Goal: Check status: Check status

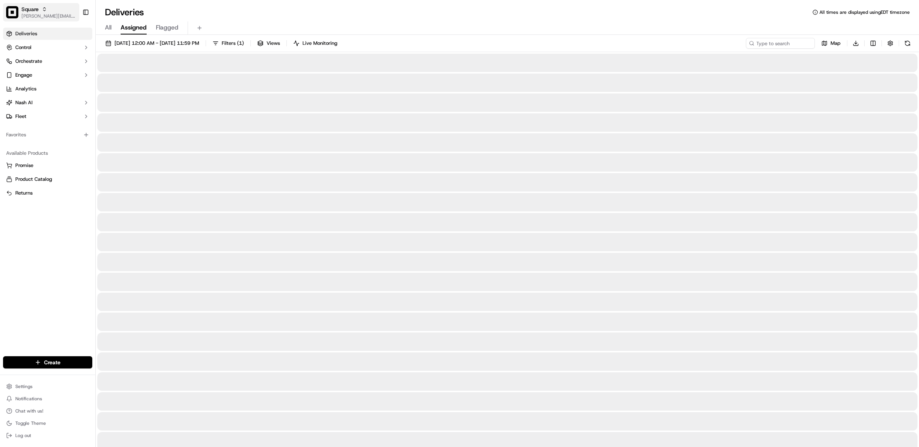
click at [38, 10] on span "Square" at bounding box center [29, 9] width 17 height 8
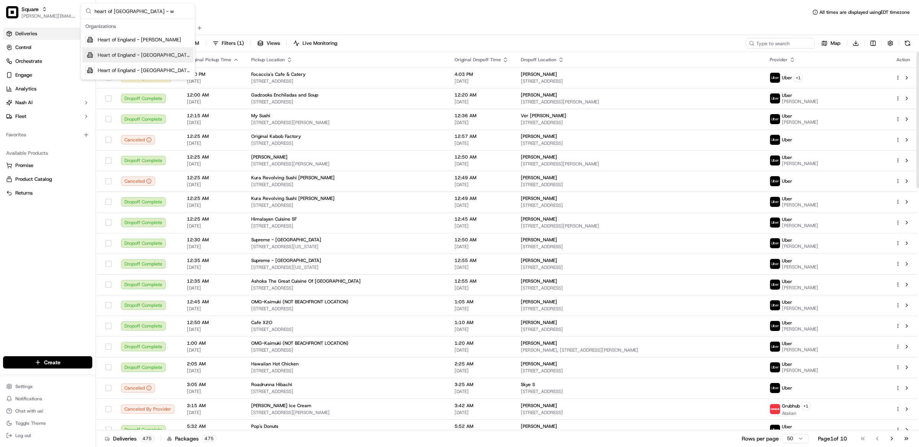
type input "heart of england - w"
click at [140, 59] on div "Heart of England - [GEOGRAPHIC_DATA]" at bounding box center [137, 54] width 111 height 15
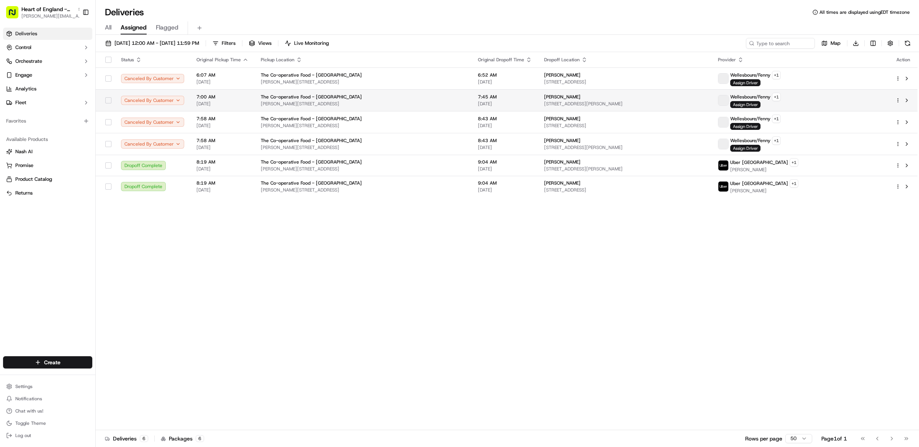
click at [311, 105] on span "[PERSON_NAME][STREET_ADDRESS]" at bounding box center [363, 104] width 205 height 6
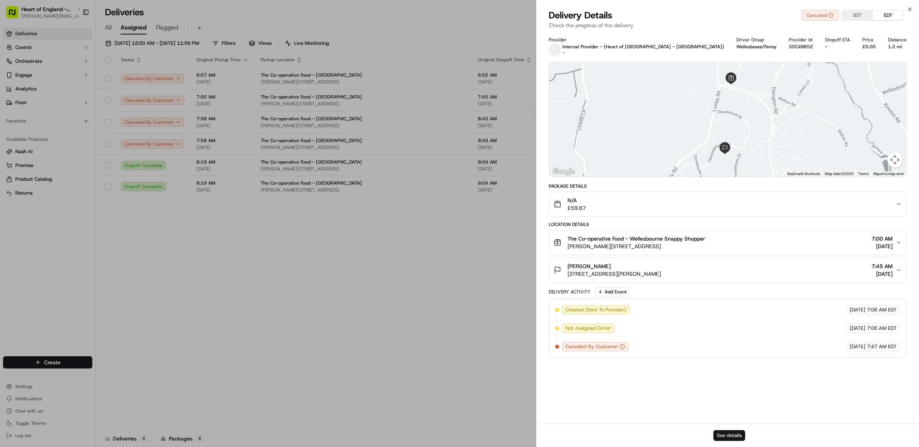
click at [726, 438] on button "See details" at bounding box center [729, 435] width 32 height 11
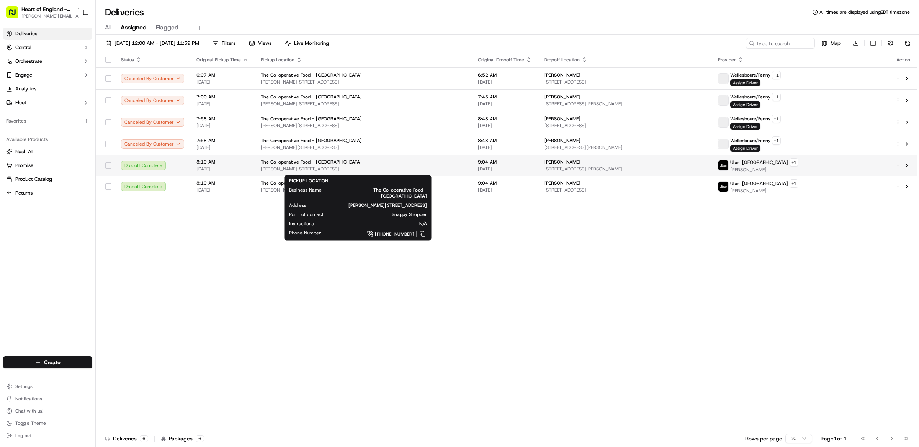
click at [415, 164] on div "The Co-operative Food - Wellesbourne" at bounding box center [363, 162] width 205 height 6
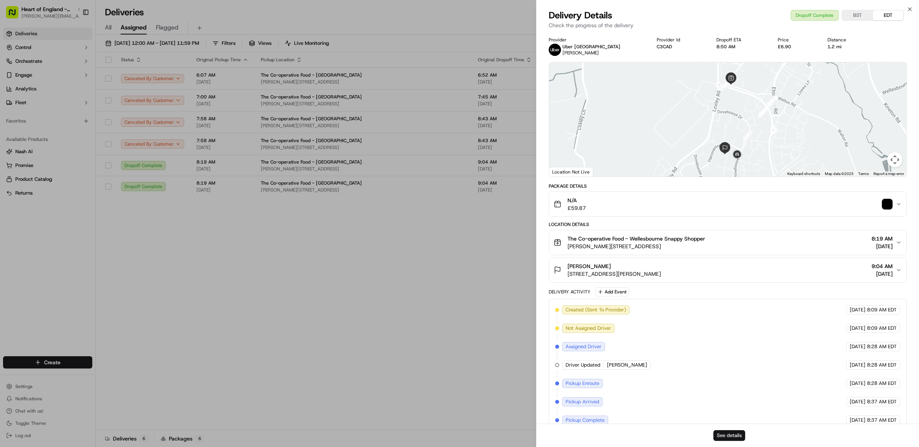
click at [738, 434] on button "See details" at bounding box center [729, 435] width 32 height 11
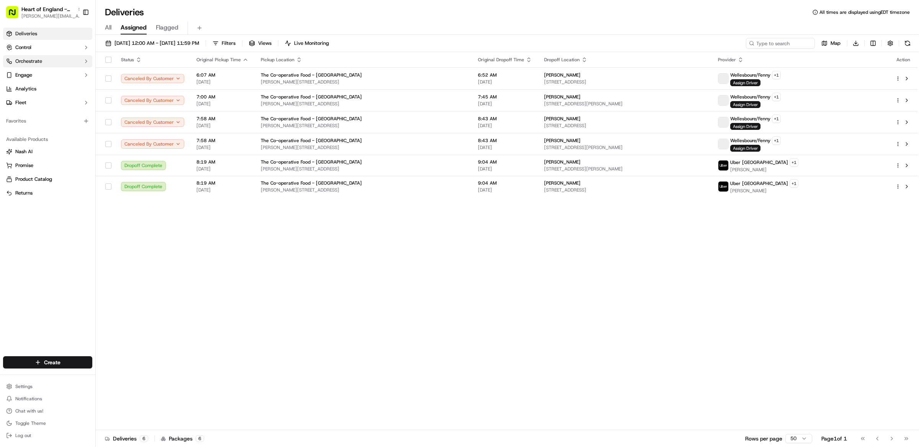
click at [60, 61] on button "Orchestrate" at bounding box center [47, 61] width 89 height 12
click at [54, 72] on link "Workflows" at bounding box center [47, 73] width 71 height 11
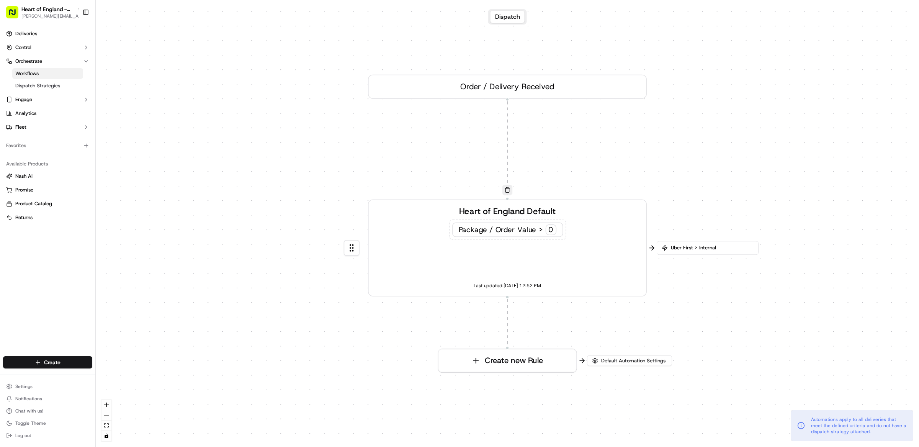
click at [683, 249] on span "Uber First > Internal" at bounding box center [711, 247] width 84 height 7
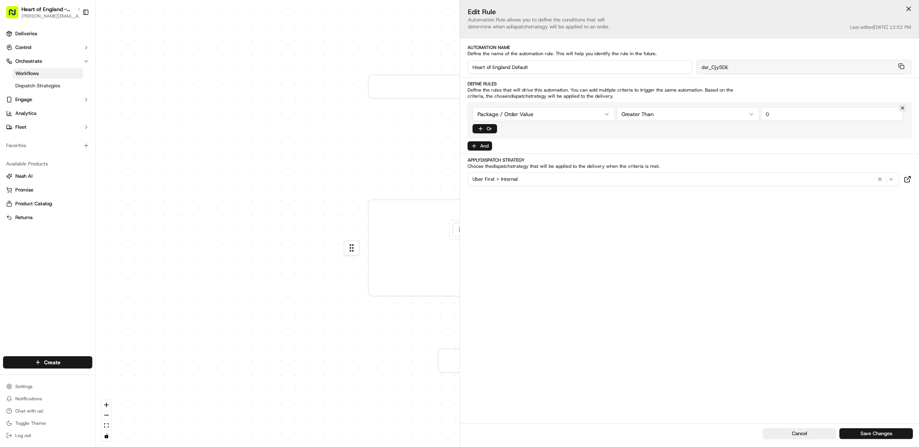
click at [367, 325] on div "0 0 Order / Delivery Received Heart of England Default Package / Order Value > …" at bounding box center [507, 223] width 823 height 447
click at [371, 361] on div "0 0 Order / Delivery Received Heart of England Default Package / Order Value > …" at bounding box center [507, 223] width 823 height 447
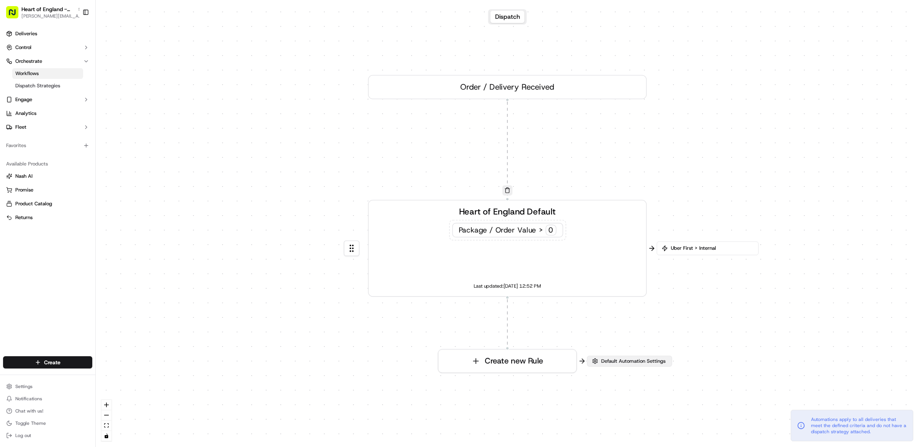
click at [622, 360] on span "Default Automation Settings" at bounding box center [632, 361] width 67 height 7
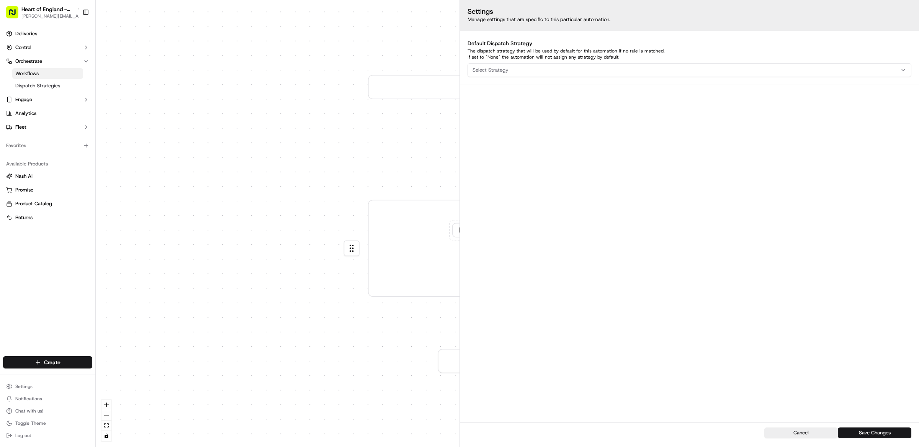
click at [379, 127] on div "0 0 Order / Delivery Received Heart of England Default Package / Order Value > …" at bounding box center [507, 223] width 823 height 447
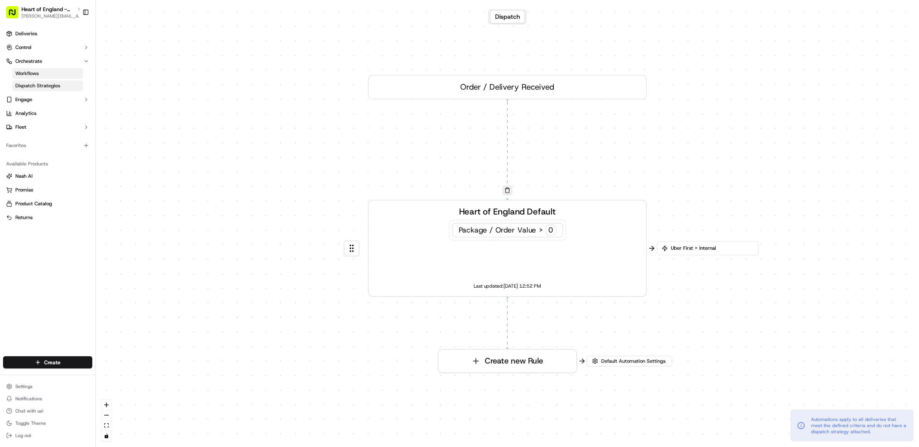
click at [36, 82] on span "Dispatch Strategies" at bounding box center [37, 85] width 45 height 7
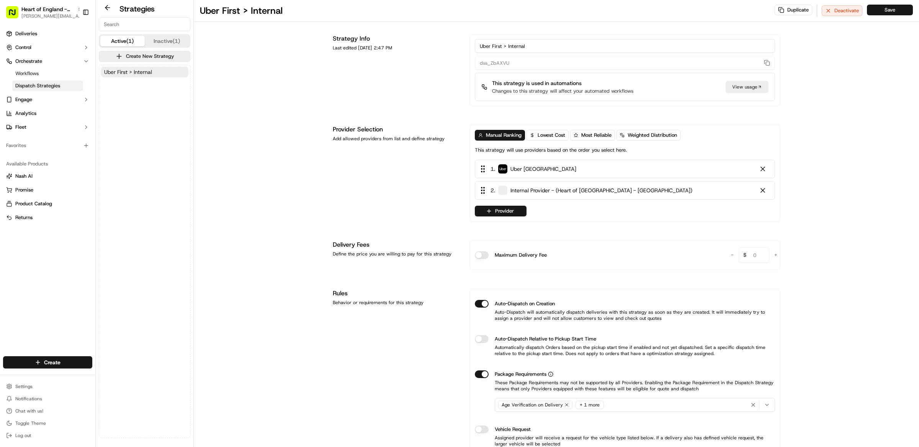
click at [150, 70] on span "Uber First > Internal" at bounding box center [128, 72] width 48 height 8
click at [46, 68] on link "Workflows" at bounding box center [47, 73] width 71 height 11
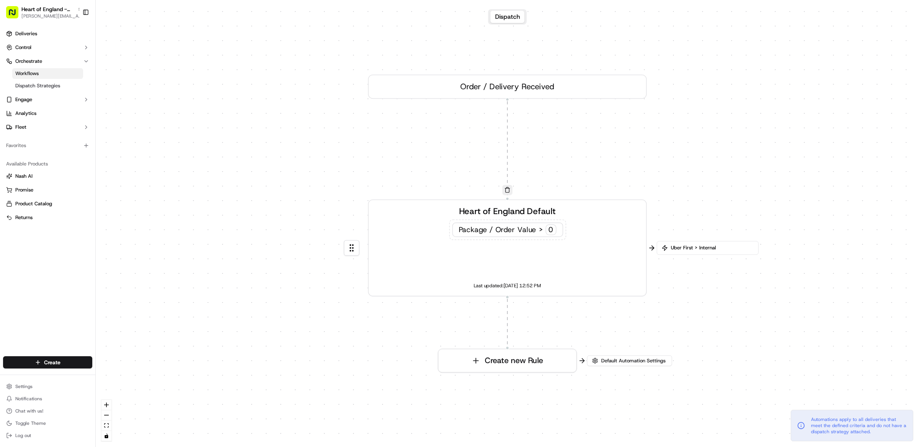
click at [621, 271] on div "Heart of England Default Package / Order Value > 0 Last updated: 04/23/2025 12:…" at bounding box center [507, 248] width 258 height 86
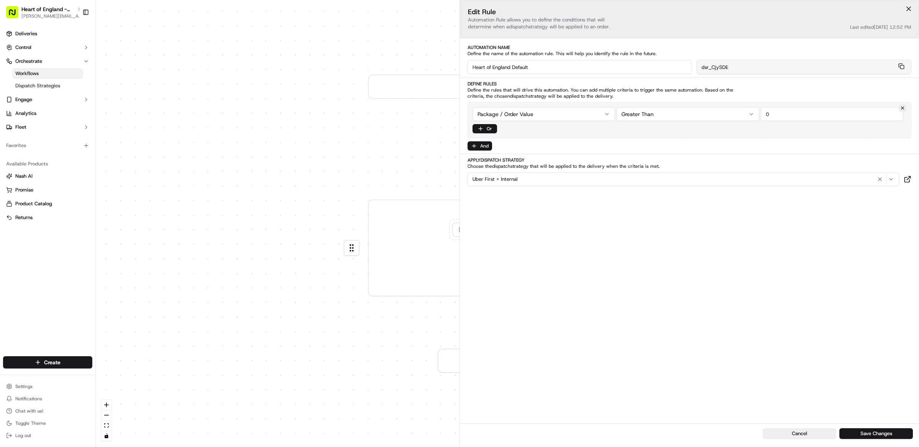
click at [354, 373] on div "0 0 Order / Delivery Received Heart of England Default Package / Order Value > …" at bounding box center [507, 223] width 823 height 447
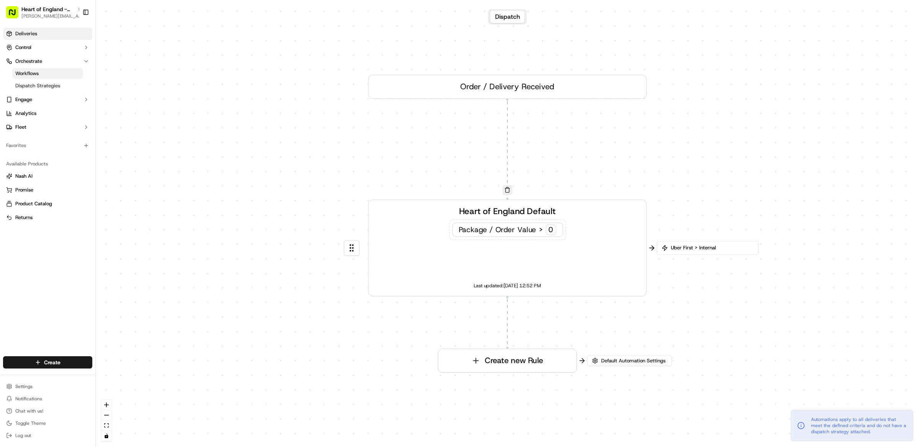
click at [49, 31] on link "Deliveries" at bounding box center [47, 34] width 89 height 12
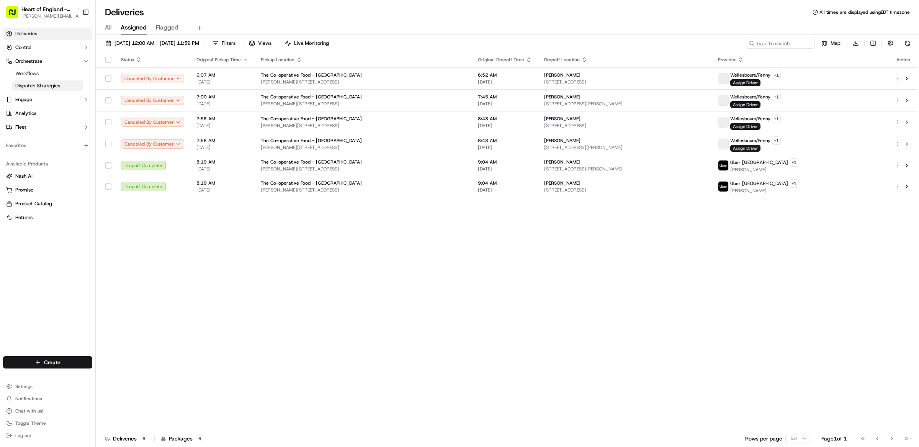
click at [36, 87] on span "Dispatch Strategies" at bounding box center [37, 85] width 45 height 7
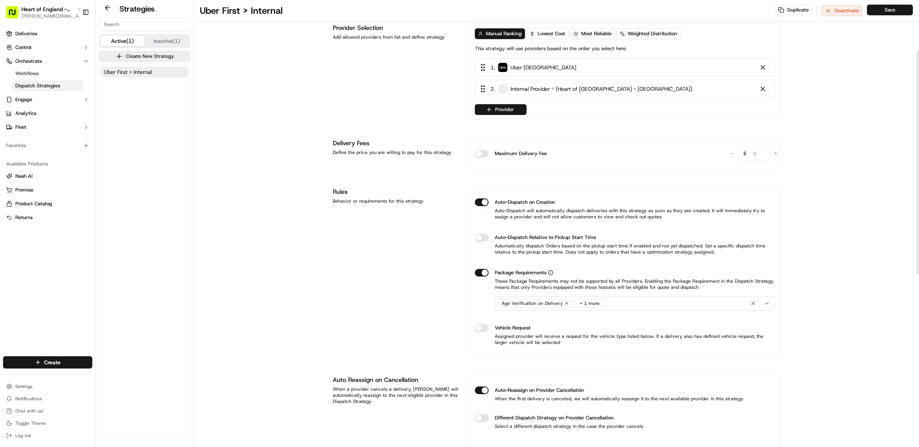
scroll to position [112, 0]
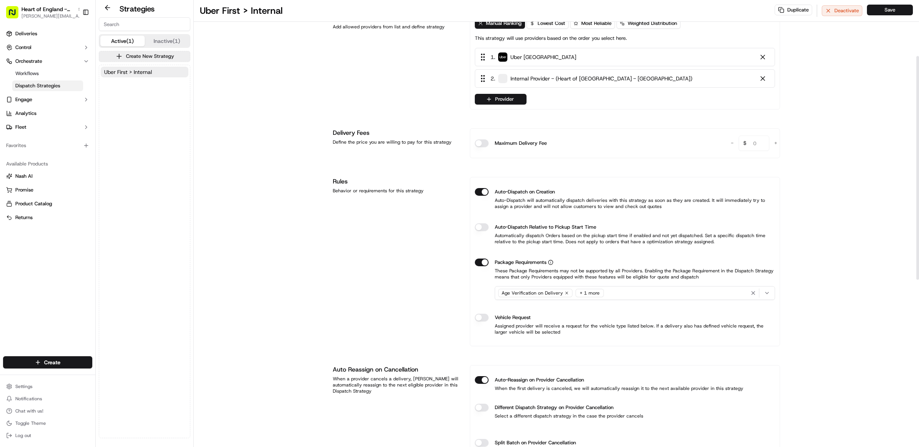
click at [637, 298] on div "Age Verification on Delivery + 1 more" at bounding box center [634, 292] width 276 height 11
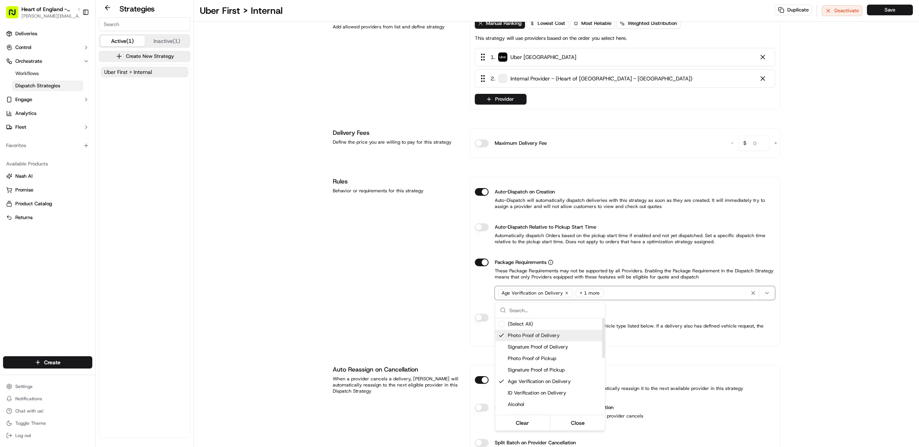
click at [412, 311] on html "Heart of England - Wellesbourne maria@usenash.com Toggle Sidebar Deliveries Con…" at bounding box center [459, 223] width 919 height 447
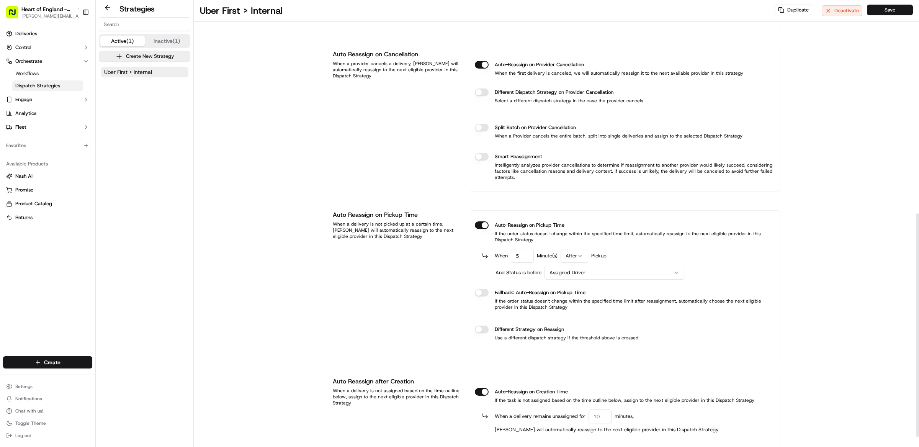
scroll to position [426, 0]
click at [33, 30] on span "Deliveries" at bounding box center [26, 33] width 22 height 7
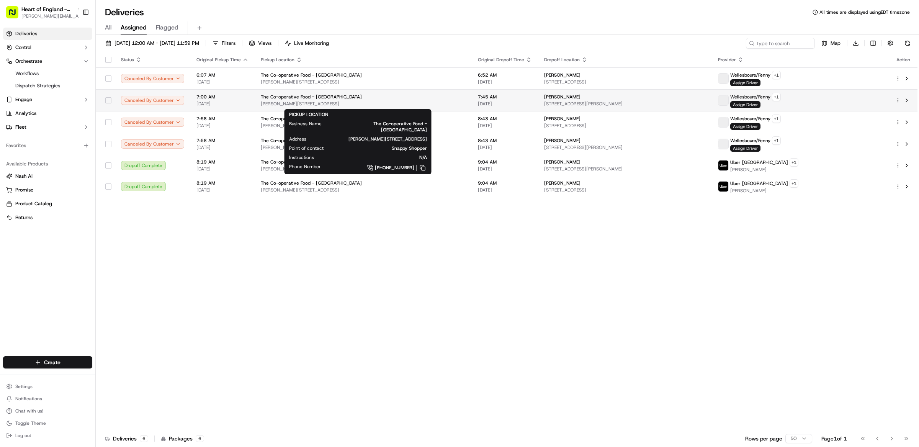
click at [395, 105] on span "[PERSON_NAME][STREET_ADDRESS]" at bounding box center [363, 104] width 205 height 6
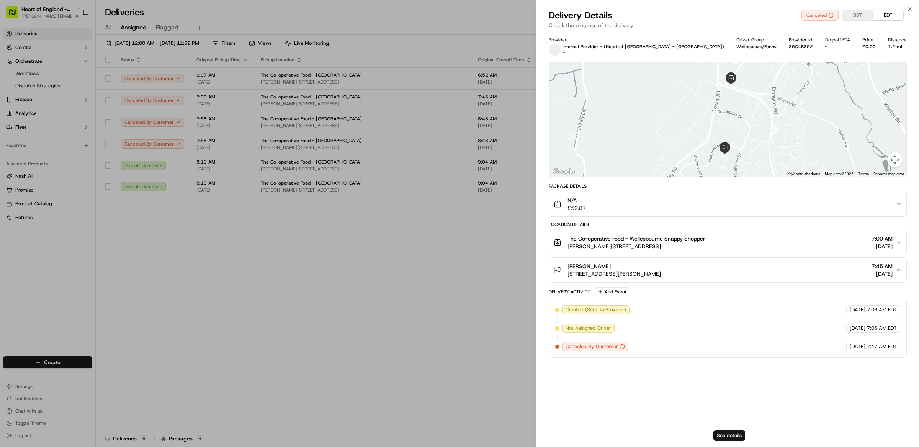
click at [730, 433] on button "See details" at bounding box center [729, 435] width 32 height 11
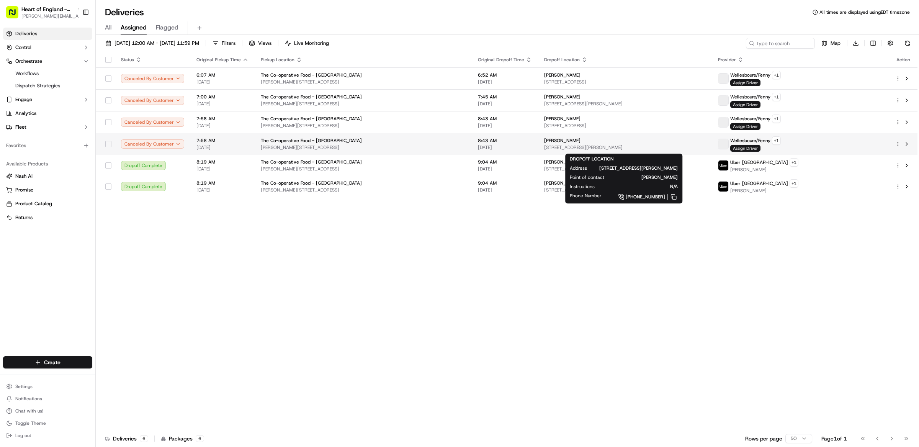
click at [544, 144] on span "Vivienne Hall" at bounding box center [562, 140] width 36 height 6
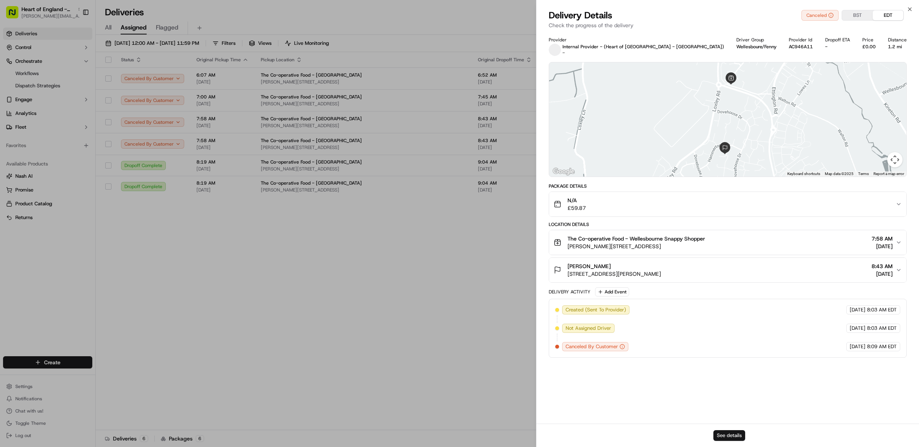
click at [731, 436] on button "See details" at bounding box center [729, 435] width 32 height 11
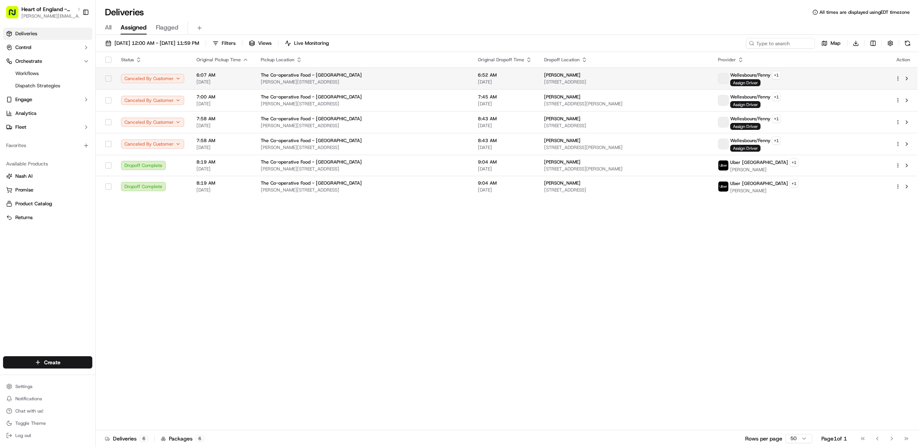
click at [562, 77] on div "[PERSON_NAME]" at bounding box center [625, 75] width 162 height 6
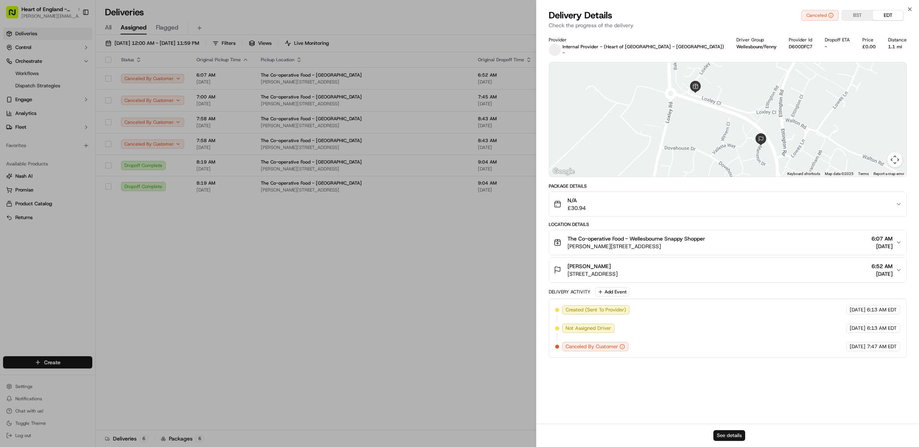
click at [731, 436] on button "See details" at bounding box center [729, 435] width 32 height 11
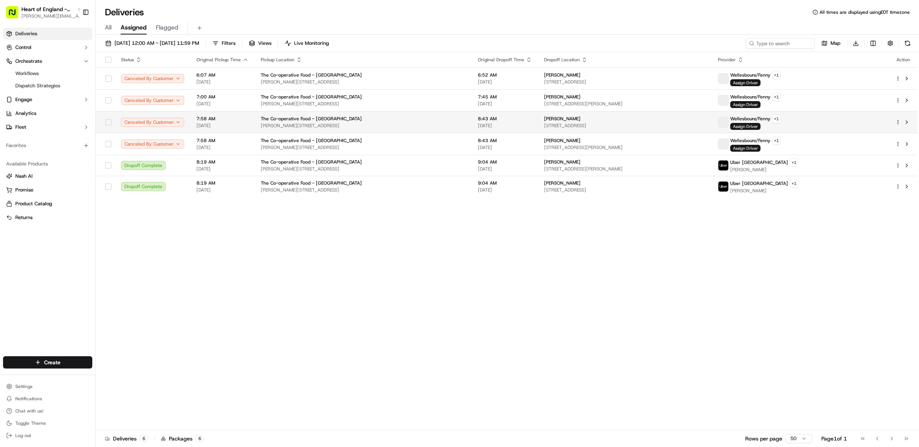
click at [538, 125] on td "anne watson 27 Manston Dr, Wellesbourne, Warwick CV35 9TG, UK" at bounding box center [625, 122] width 174 height 22
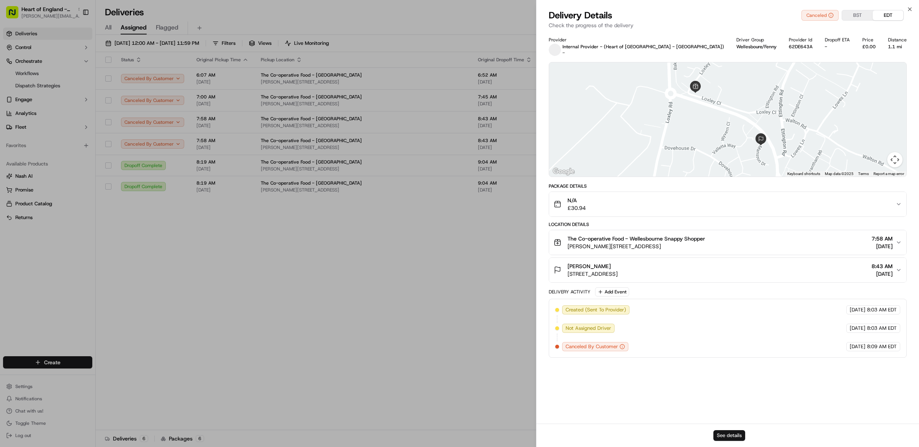
click at [722, 435] on button "See details" at bounding box center [729, 435] width 32 height 11
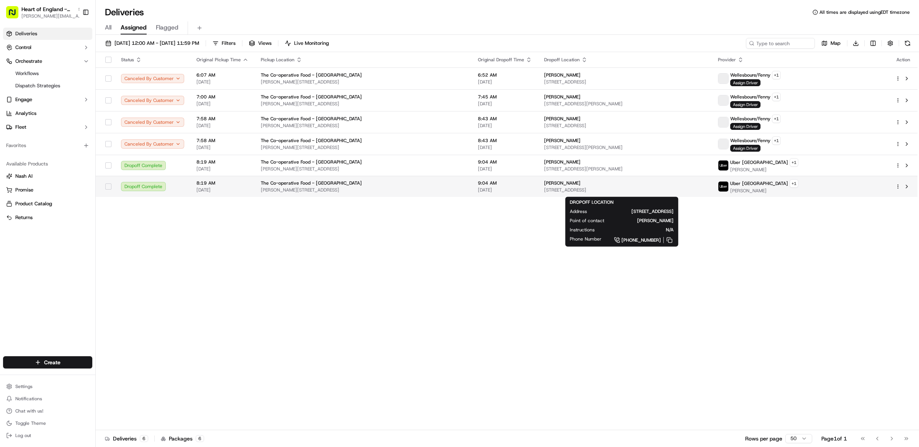
click at [706, 186] on div "[PERSON_NAME]" at bounding box center [625, 183] width 162 height 6
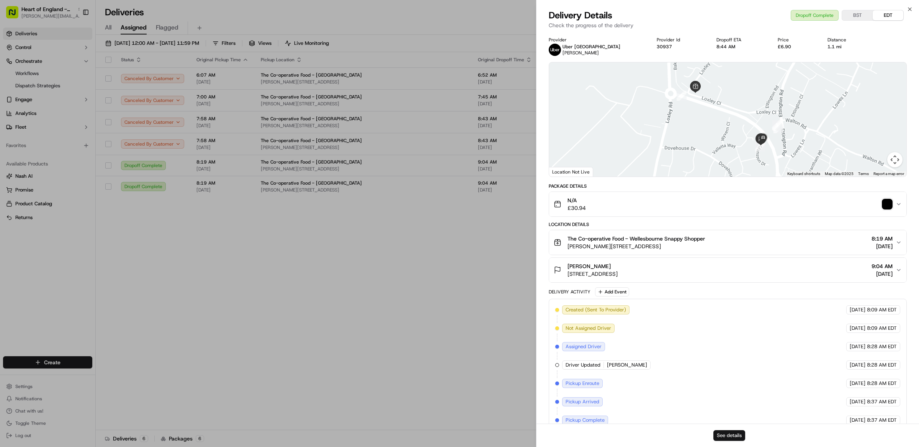
click at [736, 431] on button "See details" at bounding box center [729, 435] width 32 height 11
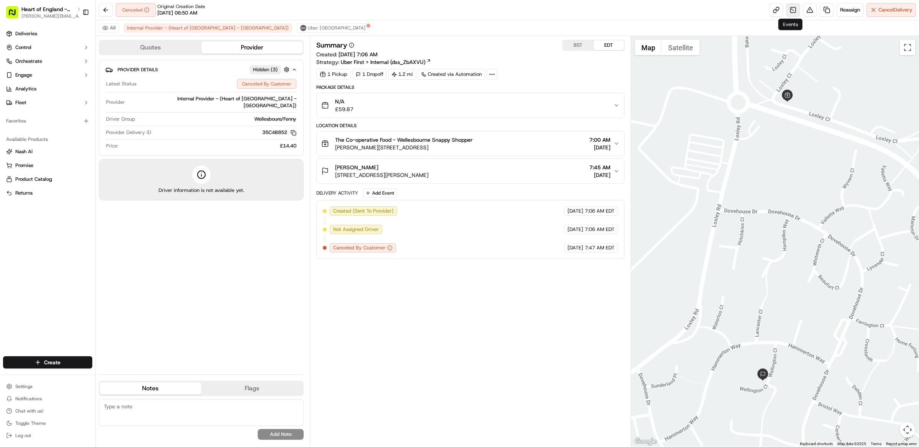
click at [790, 14] on link at bounding box center [793, 10] width 14 height 14
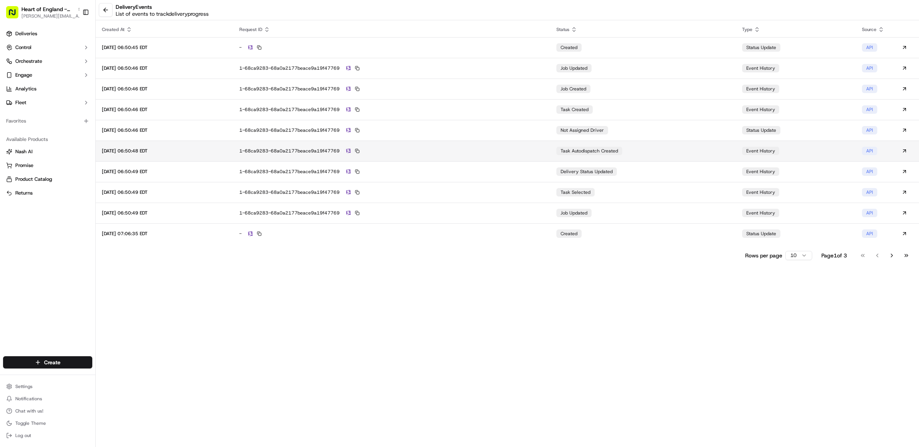
click at [647, 147] on td "task autodispatch created" at bounding box center [642, 150] width 185 height 21
click at [102, 6] on button at bounding box center [106, 10] width 14 height 14
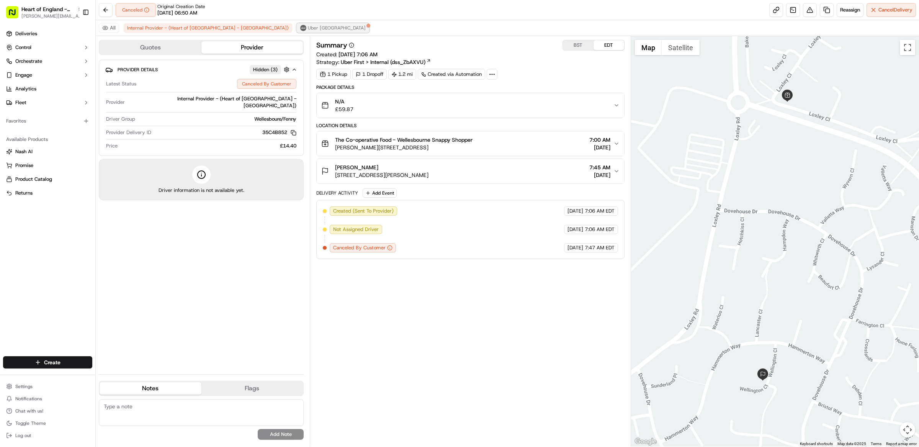
click at [297, 24] on button "Uber [GEOGRAPHIC_DATA]" at bounding box center [333, 27] width 72 height 9
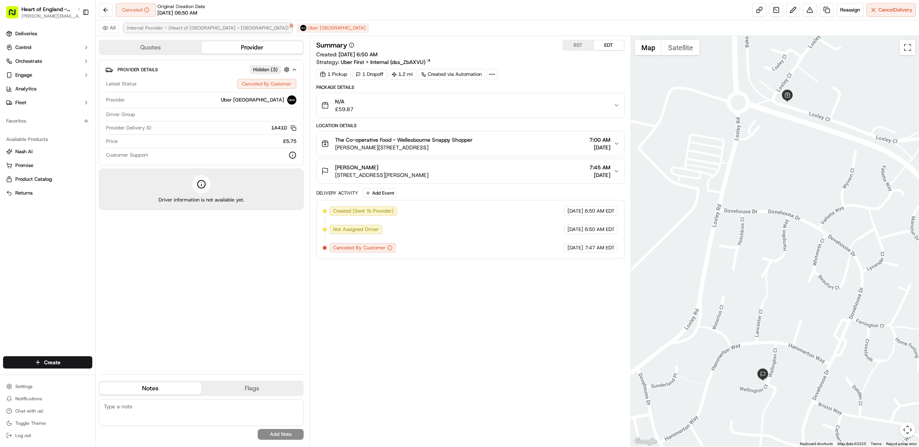
click at [180, 26] on span "Internal Provider - (Heart of [GEOGRAPHIC_DATA] - [GEOGRAPHIC_DATA])" at bounding box center [208, 28] width 162 height 6
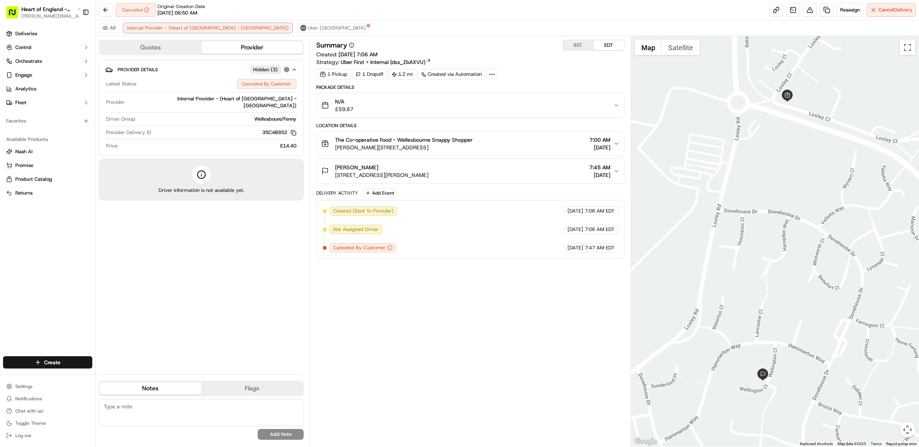
click at [124, 23] on button "Internal Provider - (Heart of [GEOGRAPHIC_DATA] - [GEOGRAPHIC_DATA])" at bounding box center [208, 27] width 168 height 9
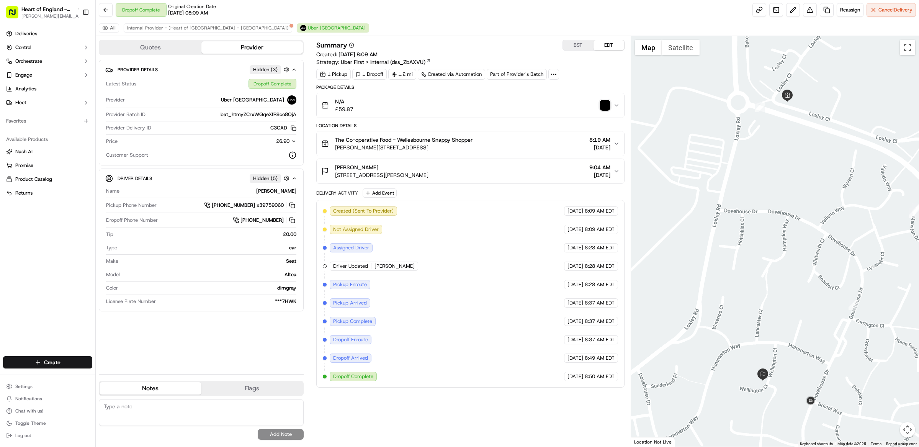
click at [606, 106] on img "button" at bounding box center [604, 105] width 11 height 11
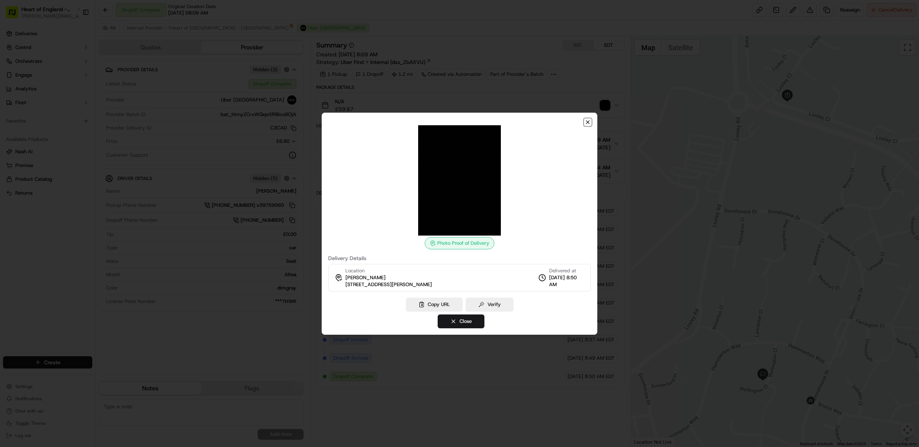
click at [588, 122] on icon "button" at bounding box center [588, 122] width 6 height 6
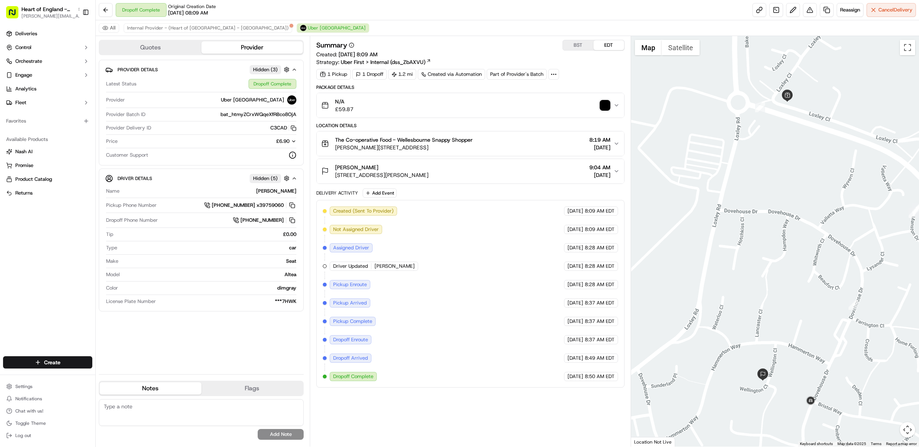
click at [500, 143] on div "The Co-operative Food - Wellesbourne Snappy Shopper Loxley Cl, Wellesbourne, Wa…" at bounding box center [467, 143] width 292 height 15
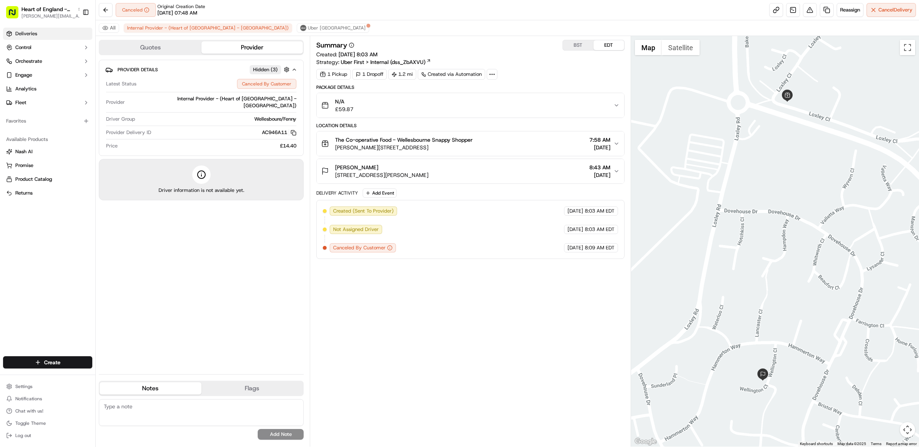
click at [34, 33] on span "Deliveries" at bounding box center [26, 33] width 22 height 7
